Goal: Information Seeking & Learning: Learn about a topic

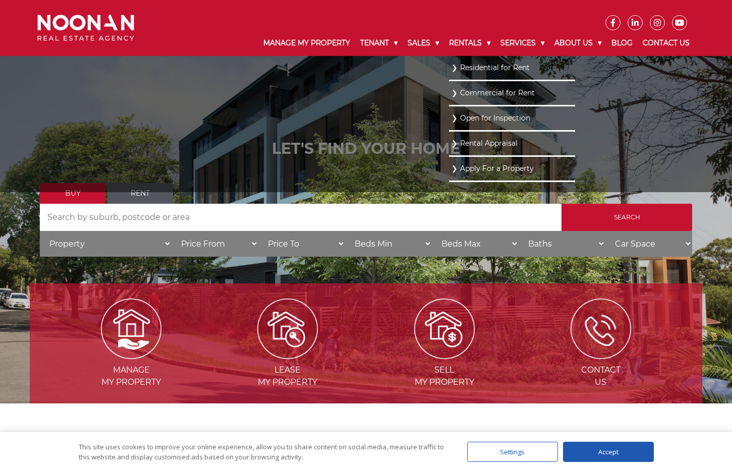
click at [458, 71] on link "Residential for Rent" at bounding box center [511, 68] width 121 height 14
